Goal: Information Seeking & Learning: Learn about a topic

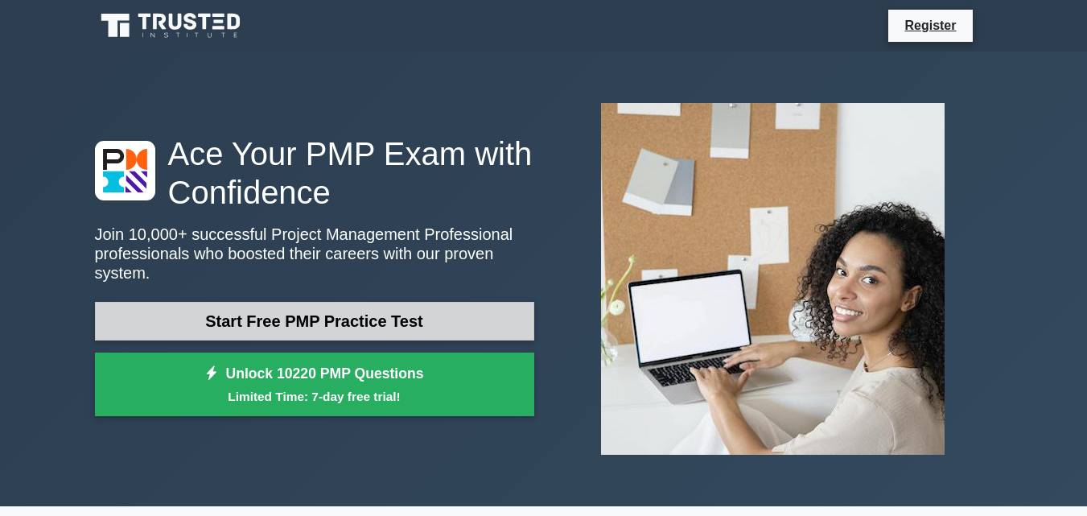
click at [385, 307] on link "Start Free PMP Practice Test" at bounding box center [314, 321] width 439 height 39
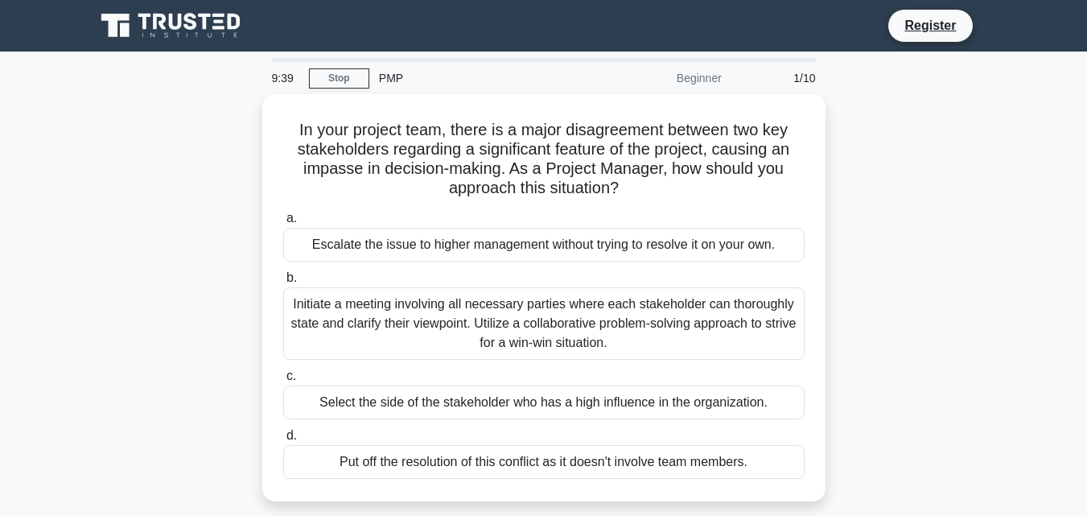
click at [385, 307] on div "Initiate a meeting involving all necessary parties where each stakeholder can t…" at bounding box center [543, 323] width 521 height 72
click at [283, 283] on input "b. Initiate a meeting involving all necessary parties where each stakeholder ca…" at bounding box center [283, 278] width 0 height 10
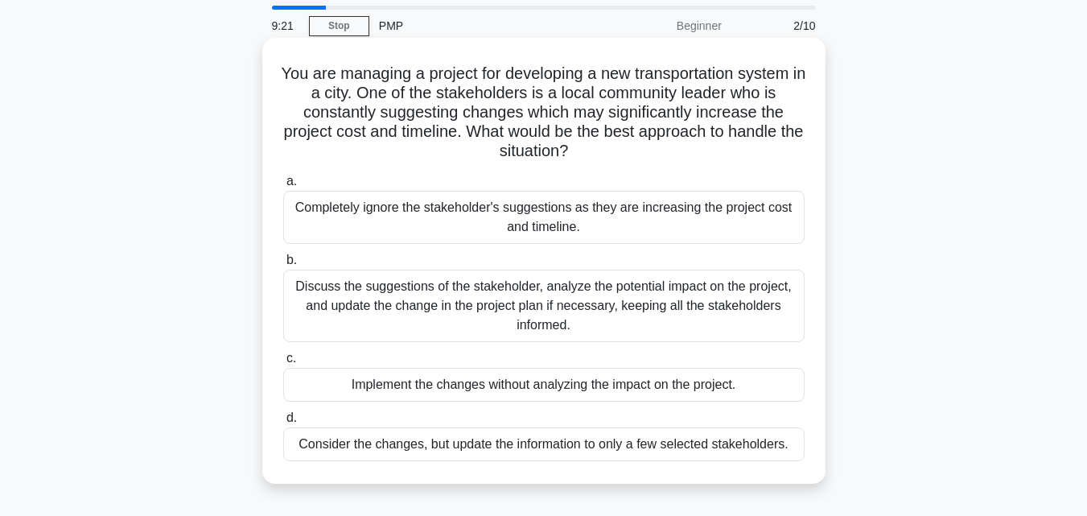
scroll to position [80, 0]
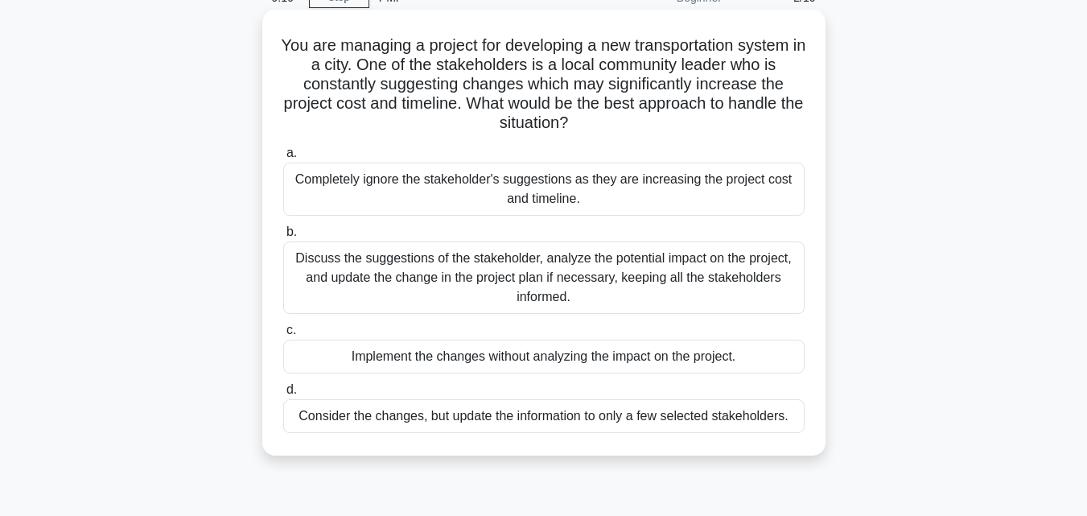
click at [484, 275] on div "Discuss the suggestions of the stakeholder, analyze the potential impact on the…" at bounding box center [543, 277] width 521 height 72
click at [283, 237] on input "b. Discuss the suggestions of the stakeholder, analyze the potential impact on …" at bounding box center [283, 232] width 0 height 10
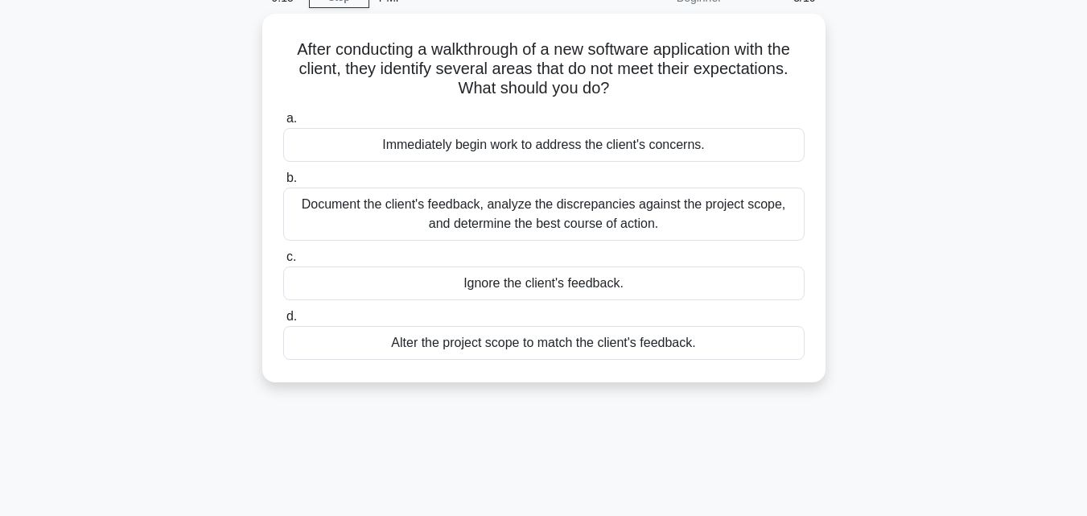
scroll to position [0, 0]
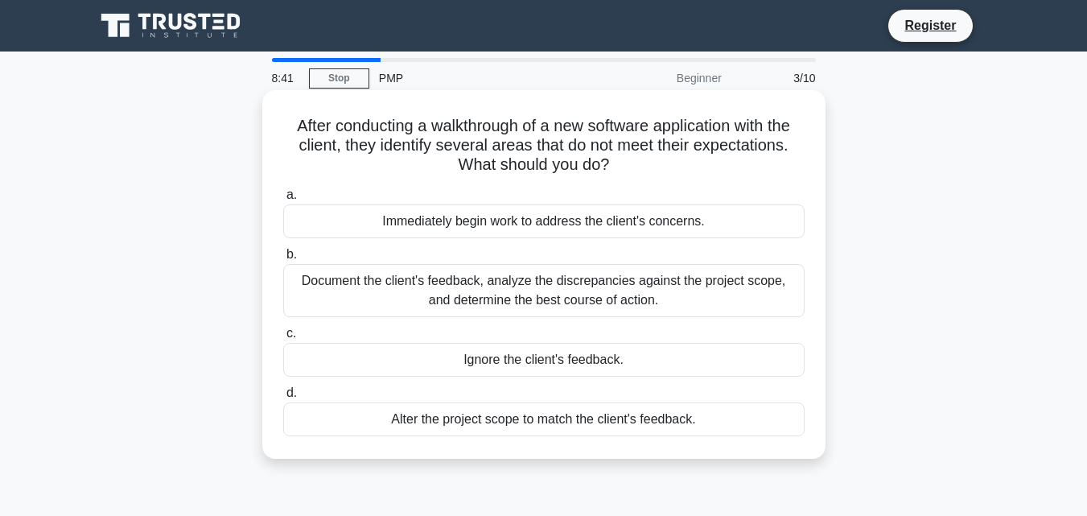
click at [513, 288] on div "Document the client's feedback, analyze the discrepancies against the project s…" at bounding box center [543, 290] width 521 height 53
click at [283, 260] on input "b. Document the client's feedback, analyze the discrepancies against the projec…" at bounding box center [283, 254] width 0 height 10
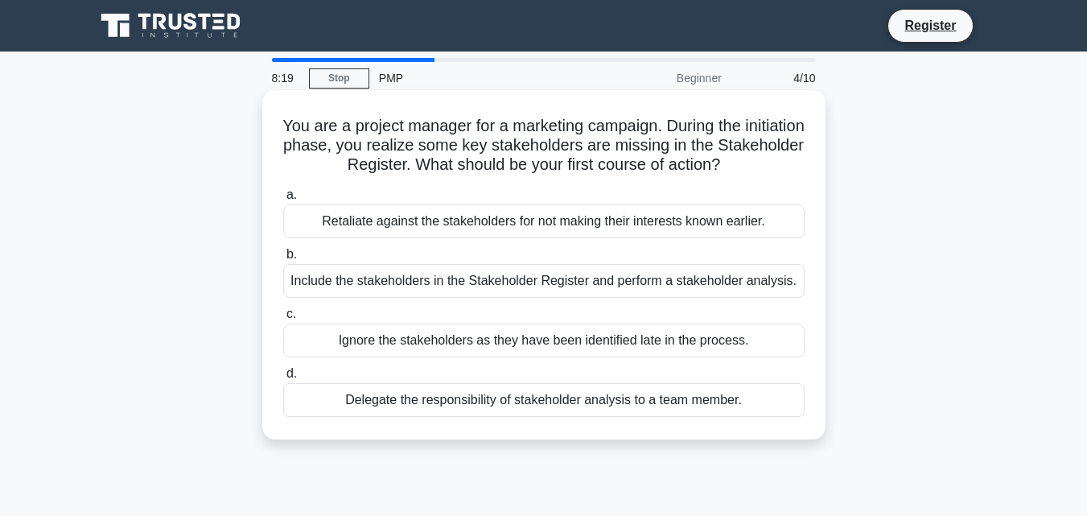
click at [468, 278] on div "Include the stakeholders in the Stakeholder Register and perform a stakeholder …" at bounding box center [543, 281] width 521 height 34
click at [283, 260] on input "b. Include the stakeholders in the Stakeholder Register and perform a stakehold…" at bounding box center [283, 254] width 0 height 10
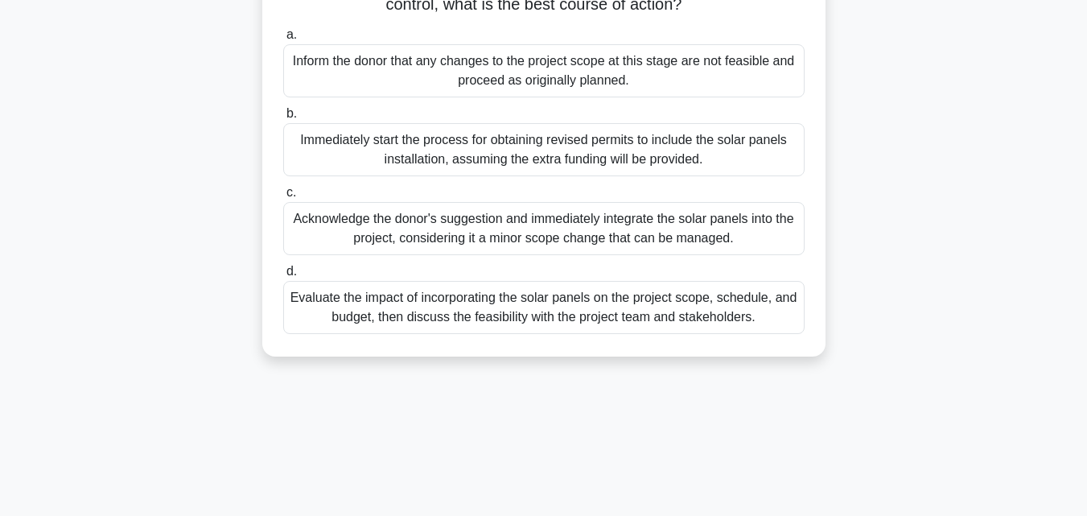
scroll to position [241, 0]
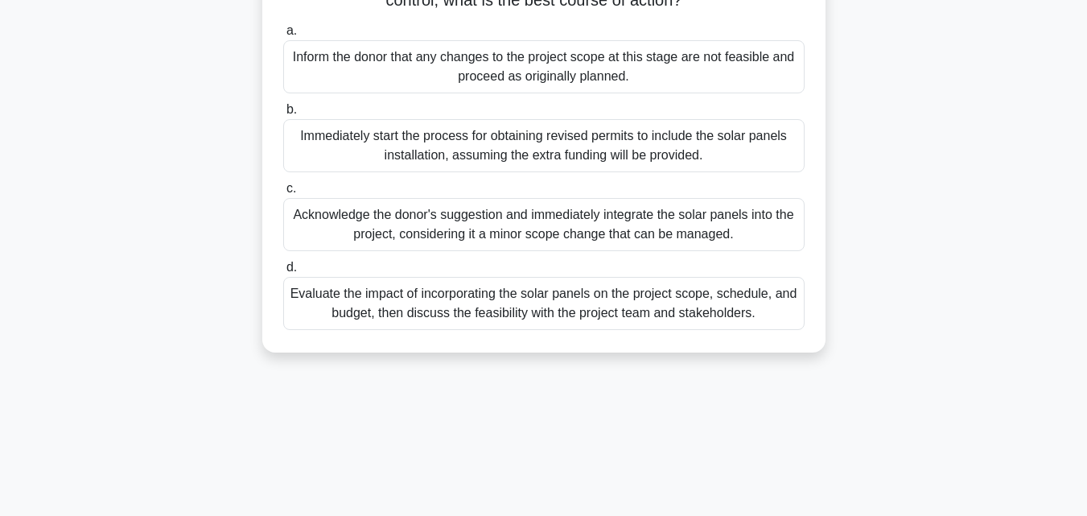
click at [571, 330] on div "Evaluate the impact of incorporating the solar panels on the project scope, sch…" at bounding box center [543, 303] width 521 height 53
click at [283, 273] on input "d. Evaluate the impact of incorporating the solar panels on the project scope, …" at bounding box center [283, 267] width 0 height 10
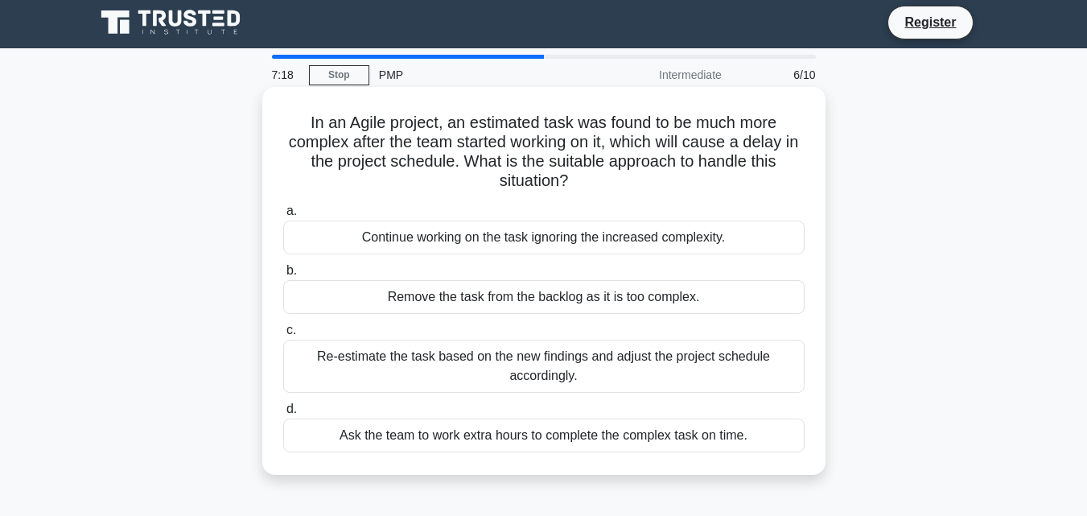
scroll to position [0, 0]
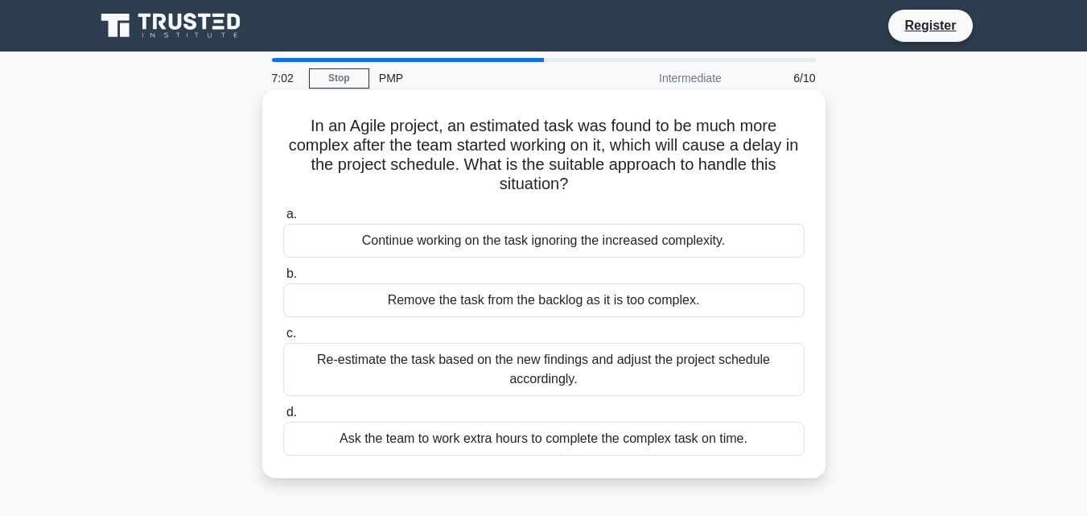
click at [579, 367] on div "Re-estimate the task based on the new findings and adjust the project schedule …" at bounding box center [543, 369] width 521 height 53
click at [283, 339] on input "c. Re-estimate the task based on the new findings and adjust the project schedu…" at bounding box center [283, 333] width 0 height 10
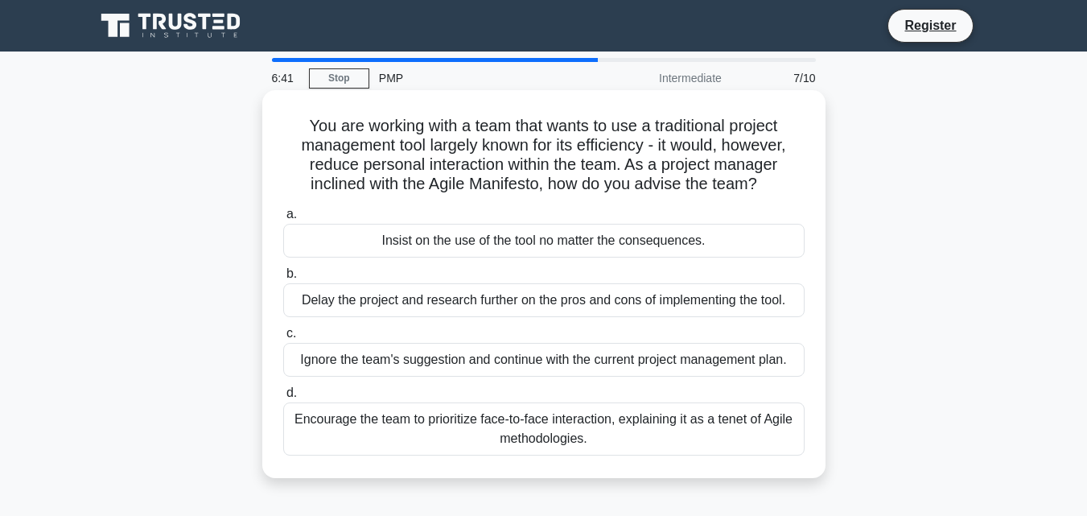
click at [633, 431] on div "Encourage the team to prioritize face-to-face interaction, explaining it as a t…" at bounding box center [543, 428] width 521 height 53
click at [283, 398] on input "d. Encourage the team to prioritize face-to-face interaction, explaining it as …" at bounding box center [283, 393] width 0 height 10
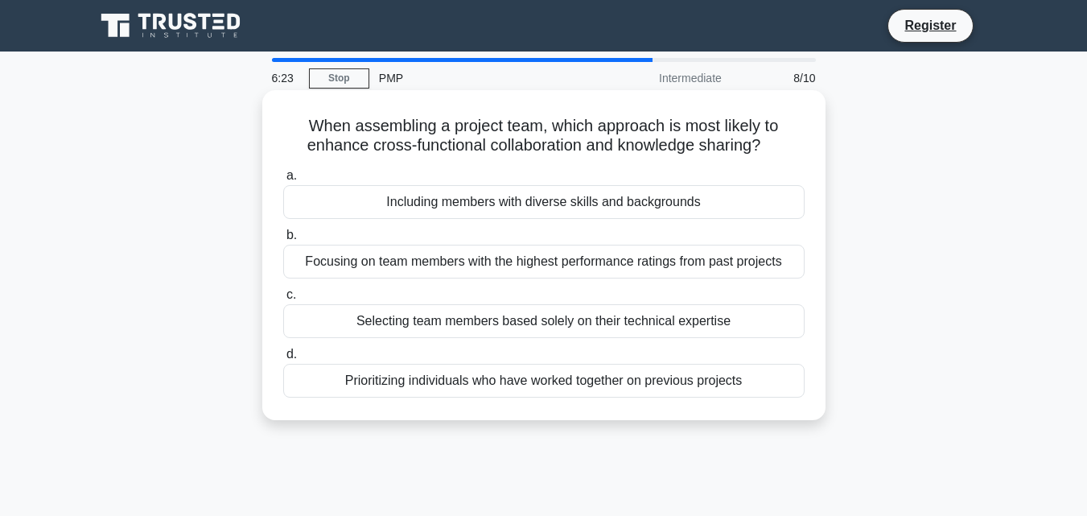
click at [641, 378] on div "Prioritizing individuals who have worked together on previous projects" at bounding box center [543, 381] width 521 height 34
click at [283, 360] on input "d. Prioritizing individuals who have worked together on previous projects" at bounding box center [283, 354] width 0 height 10
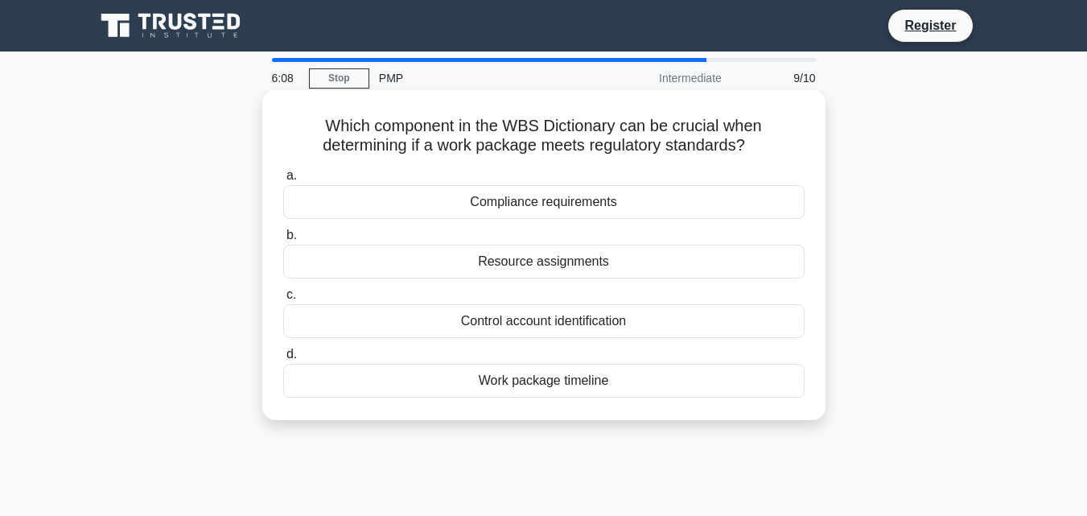
click at [563, 210] on div "Compliance requirements" at bounding box center [543, 202] width 521 height 34
click at [283, 181] on input "a. Compliance requirements" at bounding box center [283, 176] width 0 height 10
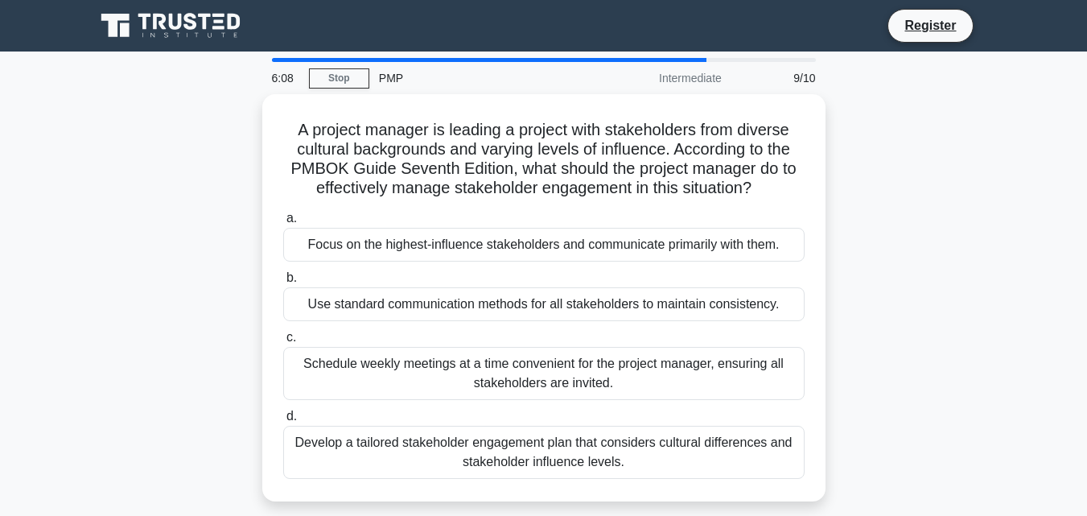
click at [563, 210] on label "a. Focus on the highest-influence stakeholders and communicate primarily with t…" at bounding box center [543, 234] width 521 height 53
click at [283, 213] on input "a. Focus on the highest-influence stakeholders and communicate primarily with t…" at bounding box center [283, 218] width 0 height 10
